Goal: Information Seeking & Learning: Learn about a topic

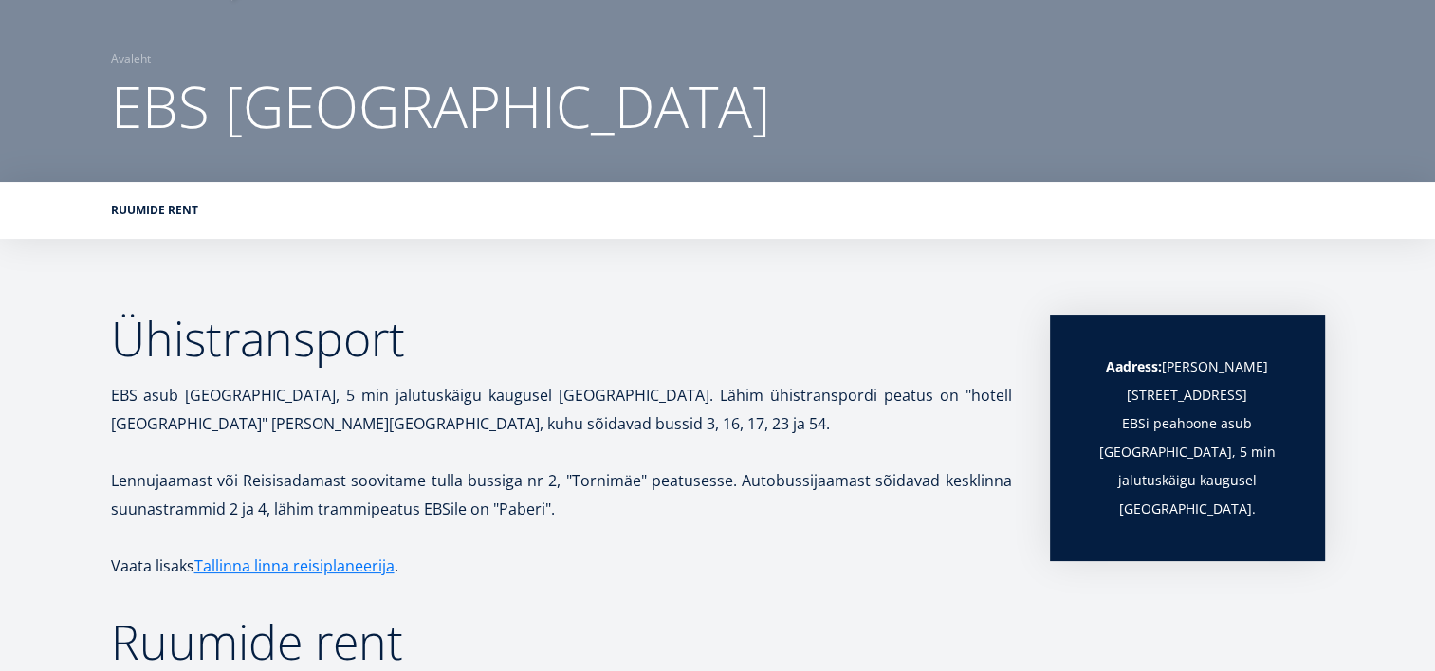
scroll to position [121, 0]
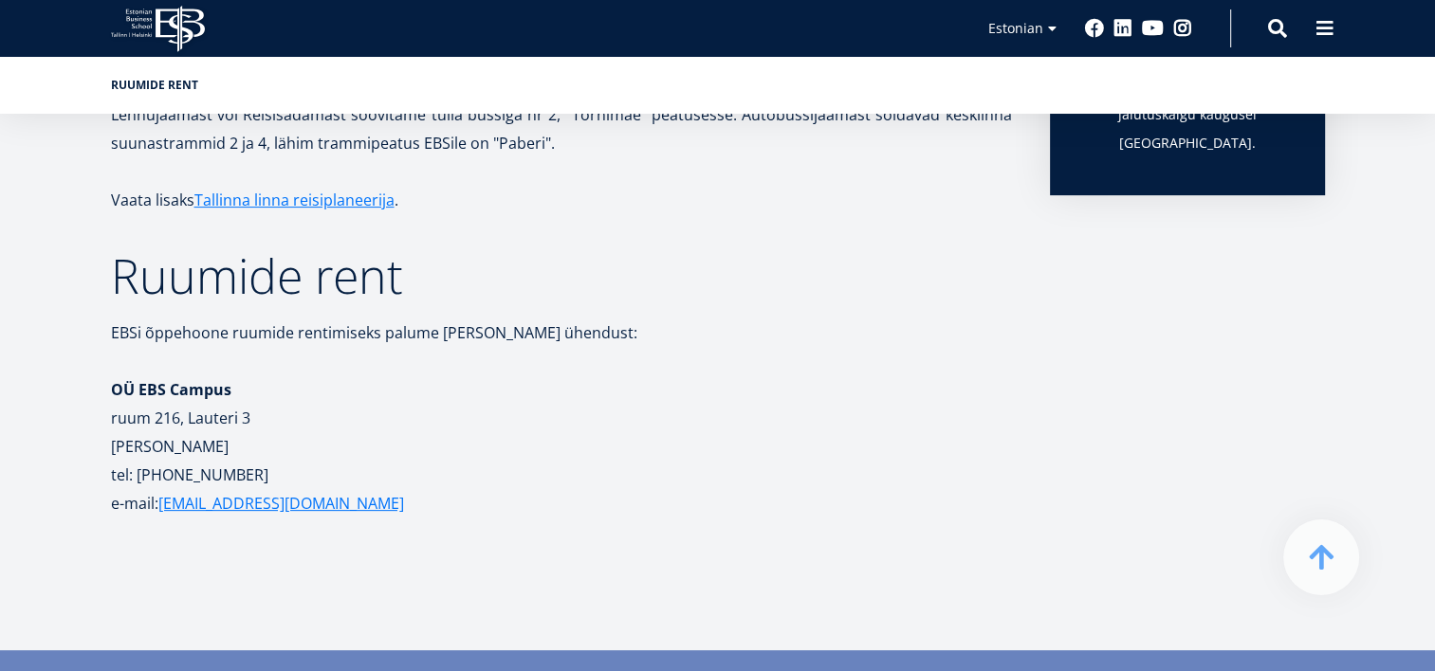
scroll to position [489, 0]
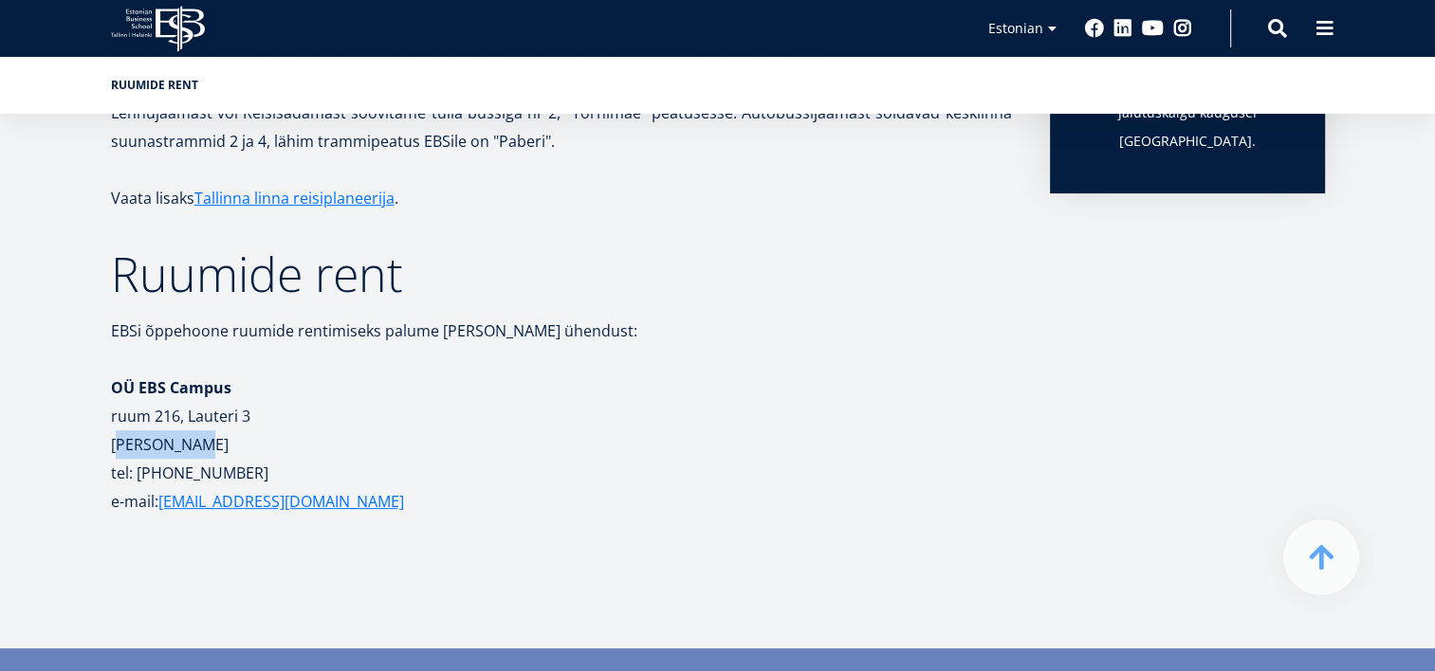
drag, startPoint x: 186, startPoint y: 448, endPoint x: 97, endPoint y: 436, distance: 89.8
click at [97, 436] on div "Ühistransport EBS asub [GEOGRAPHIC_DATA], 5 min jalutuskäigu kaugusel [GEOGRAPH…" at bounding box center [717, 260] width 1365 height 626
drag, startPoint x: 97, startPoint y: 436, endPoint x: 375, endPoint y: 314, distance: 303.5
click at [375, 314] on div "Ühistransport EBS asub [GEOGRAPHIC_DATA], 5 min jalutuskäigu kaugusel [GEOGRAPH…" at bounding box center [561, 260] width 901 height 626
drag, startPoint x: 123, startPoint y: 265, endPoint x: 114, endPoint y: 302, distance: 37.3
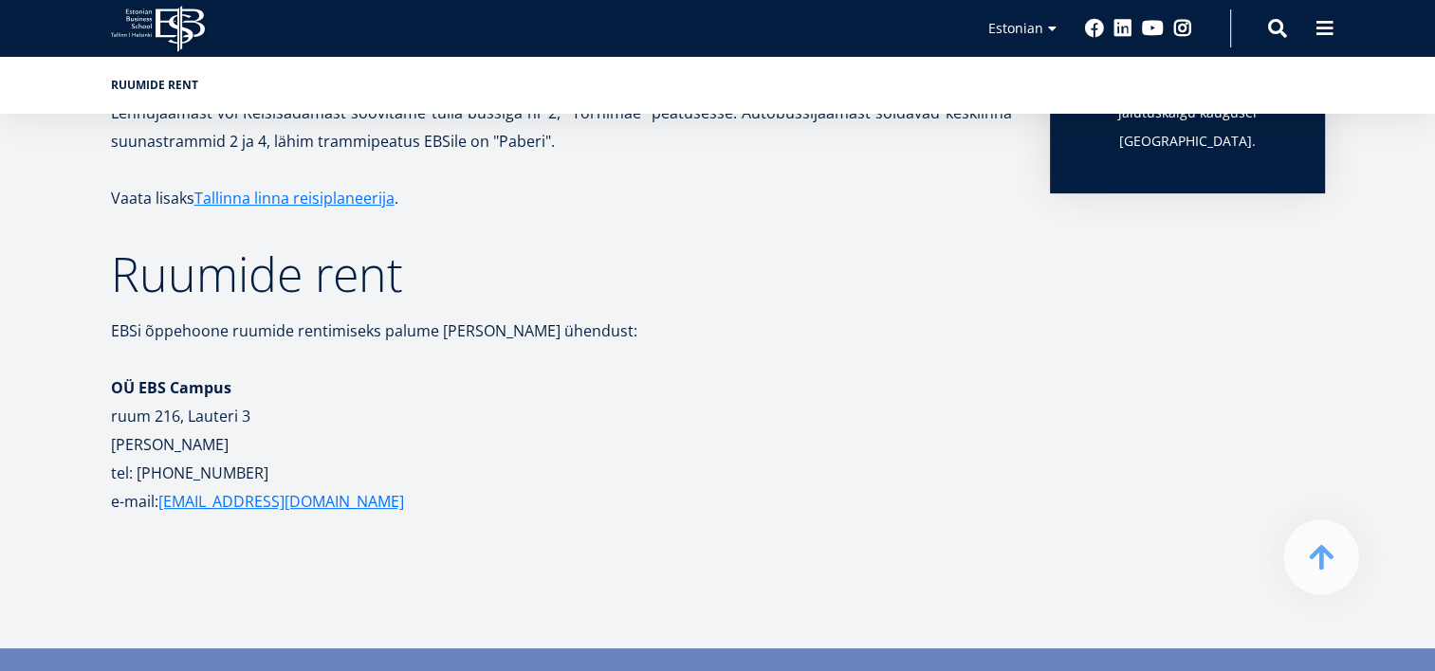
click at [114, 298] on h2 "Ruumide rent" at bounding box center [561, 273] width 901 height 47
